Goal: Task Accomplishment & Management: Manage account settings

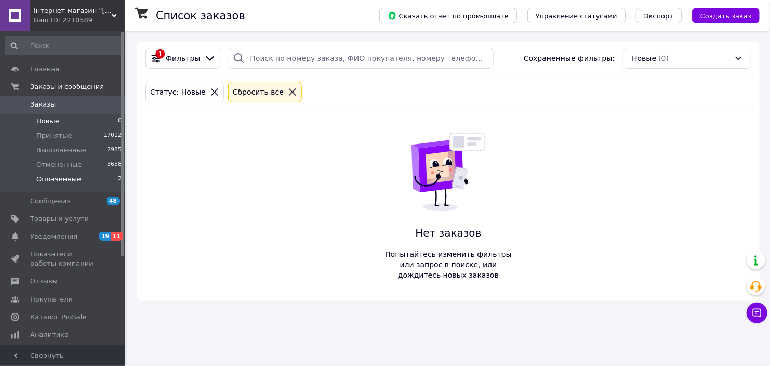
click at [75, 183] on span "Оплаченные" at bounding box center [58, 179] width 45 height 9
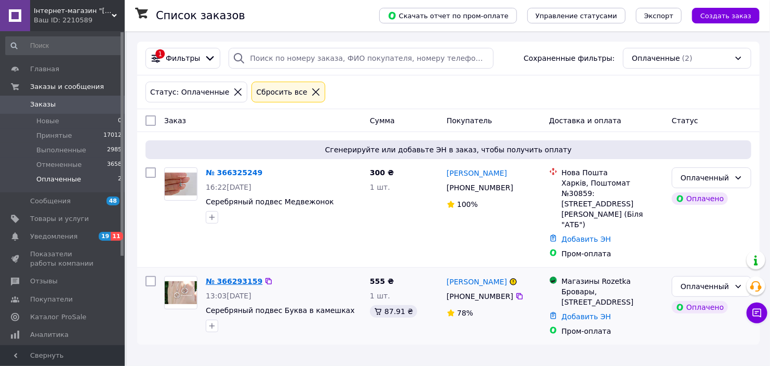
click at [218, 277] on link "№ 366293159" at bounding box center [234, 281] width 57 height 8
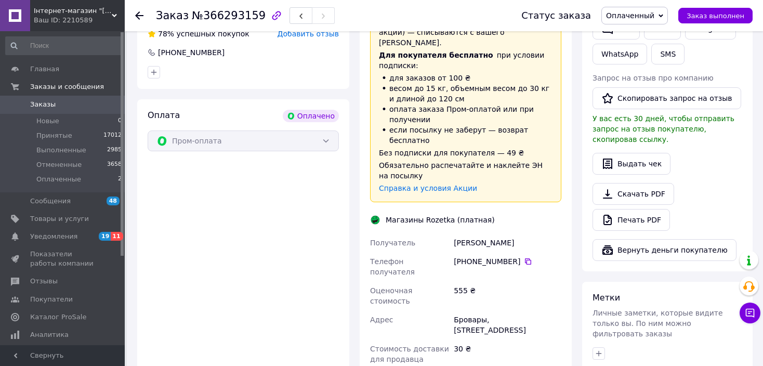
scroll to position [624, 0]
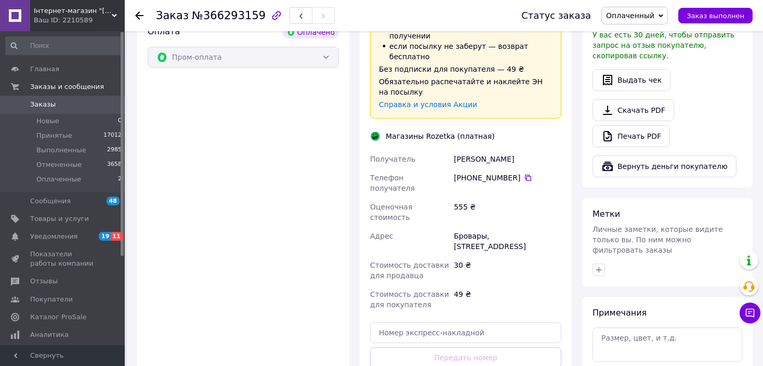
drag, startPoint x: 457, startPoint y: 156, endPoint x: 515, endPoint y: 160, distance: 57.8
click at [515, 173] on div "[PHONE_NUMBER]" at bounding box center [508, 178] width 108 height 10
copy div "380 95 878 49 22"
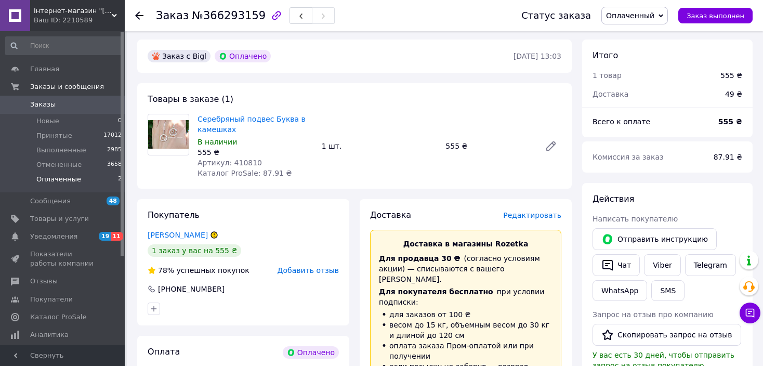
click at [73, 175] on span "Оплаченные" at bounding box center [58, 179] width 45 height 9
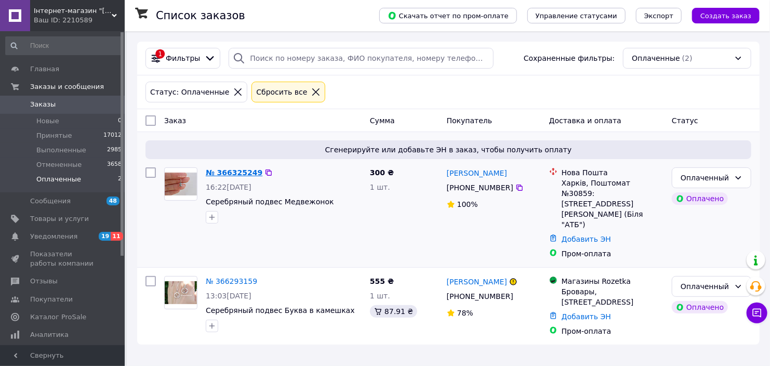
click at [221, 175] on link "№ 366325249" at bounding box center [234, 172] width 57 height 8
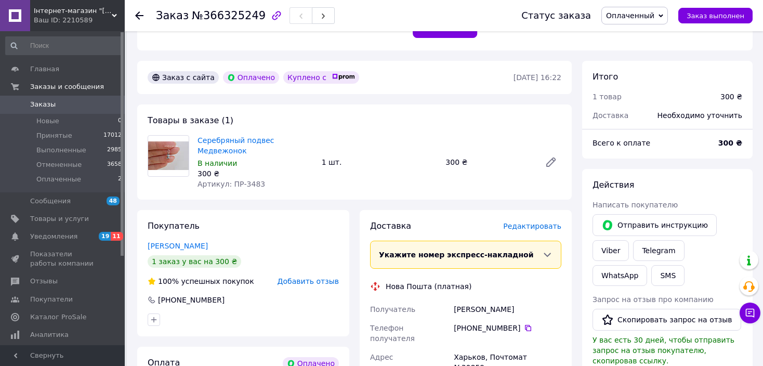
scroll to position [260, 0]
drag, startPoint x: 229, startPoint y: 171, endPoint x: 264, endPoint y: 172, distance: 34.3
click at [264, 178] on div "Артикул: ПР-3483" at bounding box center [256, 183] width 116 height 10
copy span "ПР-3483"
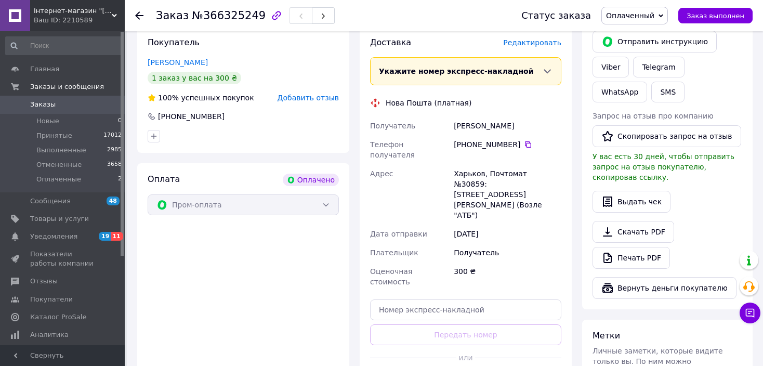
scroll to position [468, 0]
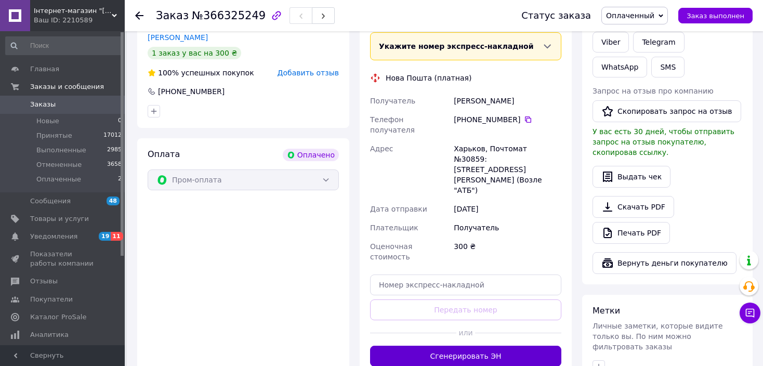
click at [469, 346] on button "Сгенерировать ЭН" at bounding box center [465, 356] width 191 height 21
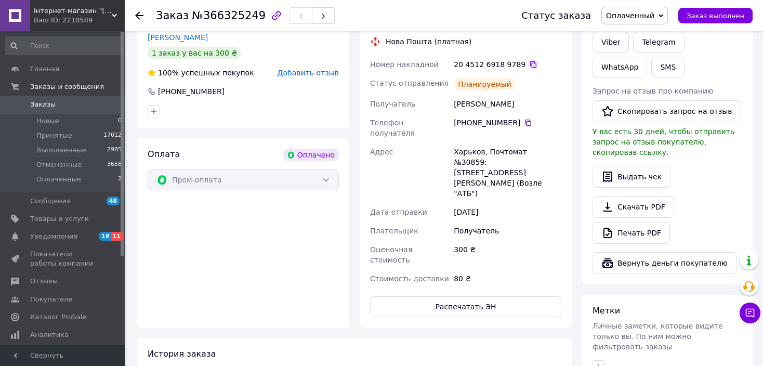
click at [529, 60] on icon at bounding box center [533, 64] width 8 height 8
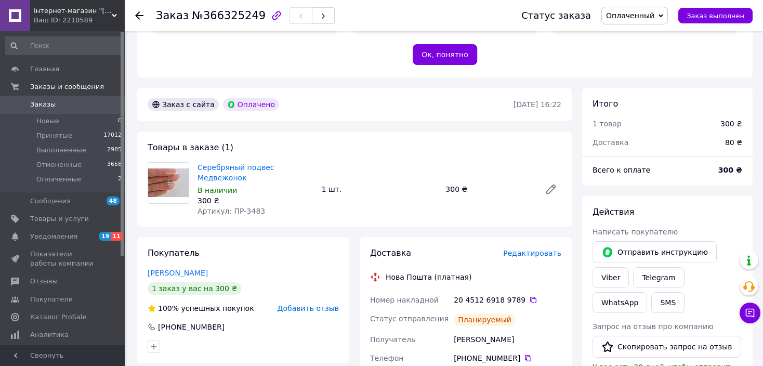
scroll to position [312, 0]
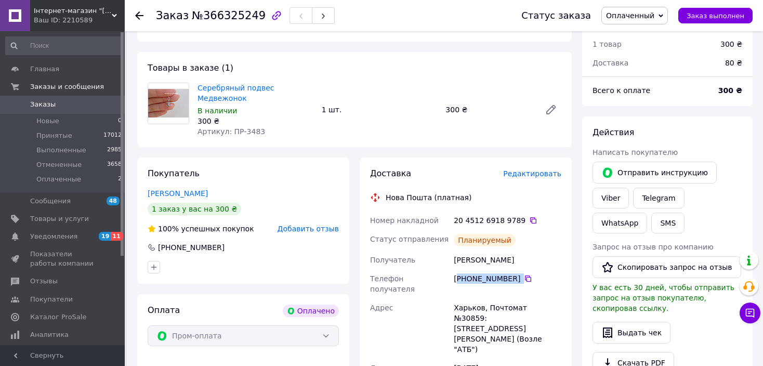
drag, startPoint x: 489, startPoint y: 271, endPoint x: 457, endPoint y: 272, distance: 31.2
click at [457, 273] on div "[PHONE_NUMBER]" at bounding box center [508, 278] width 108 height 10
copy div "380 96 604 54 11"
click at [761, 163] on div "Заказ №366325249 Статус заказа Оплаченный Принят Выполнен Отменен Заказ выполне…" at bounding box center [445, 208] width 636 height 978
drag, startPoint x: 642, startPoint y: 15, endPoint x: 642, endPoint y: 24, distance: 9.4
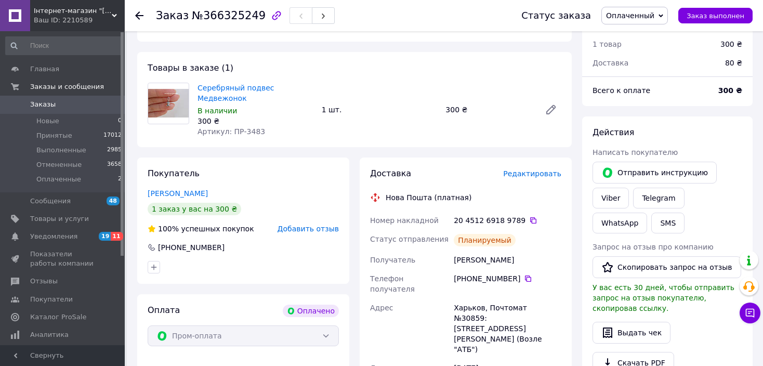
click at [641, 14] on span "Оплаченный" at bounding box center [630, 15] width 48 height 8
click at [637, 38] on li "Принят" at bounding box center [634, 37] width 65 height 16
click at [57, 177] on span "Оплаченные" at bounding box center [58, 179] width 45 height 9
